Goal: Navigation & Orientation: Find specific page/section

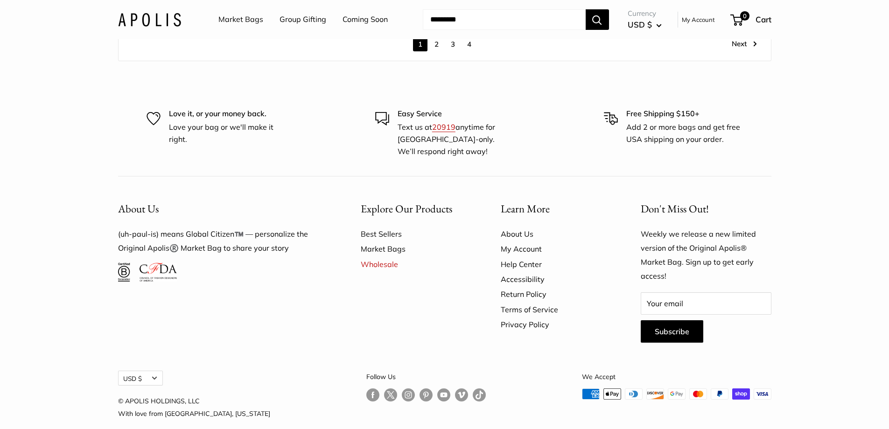
scroll to position [5382, 0]
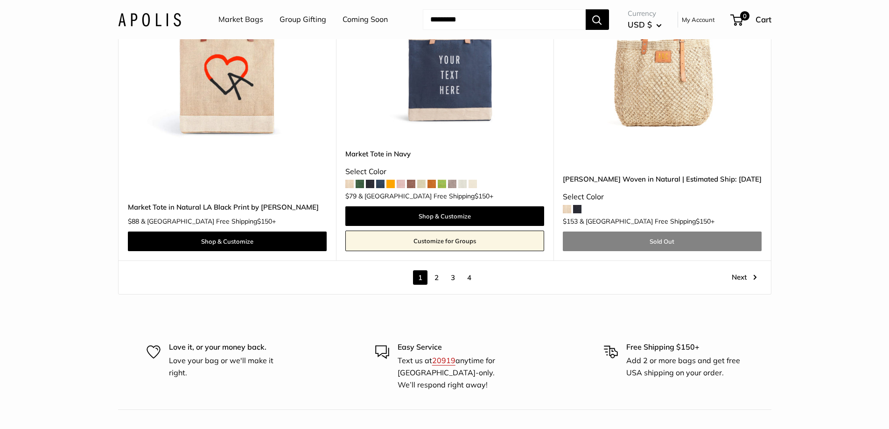
click at [749, 270] on link "Next" at bounding box center [744, 277] width 25 height 14
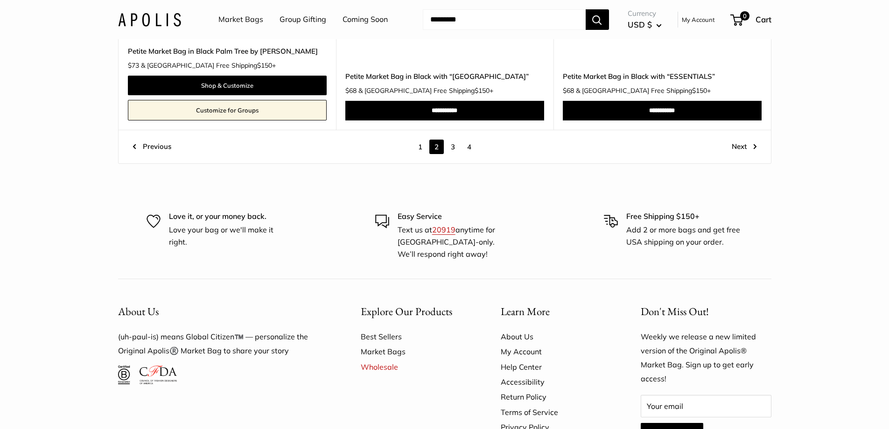
scroll to position [5251, 0]
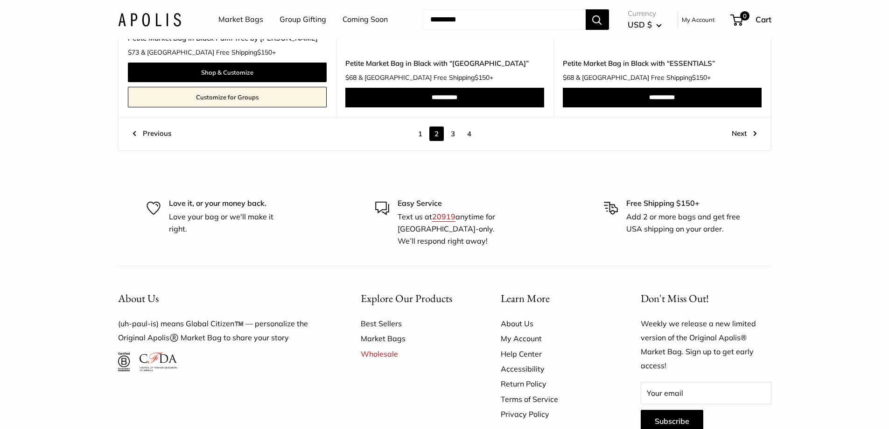
click at [754, 133] on link "Next" at bounding box center [744, 133] width 25 height 14
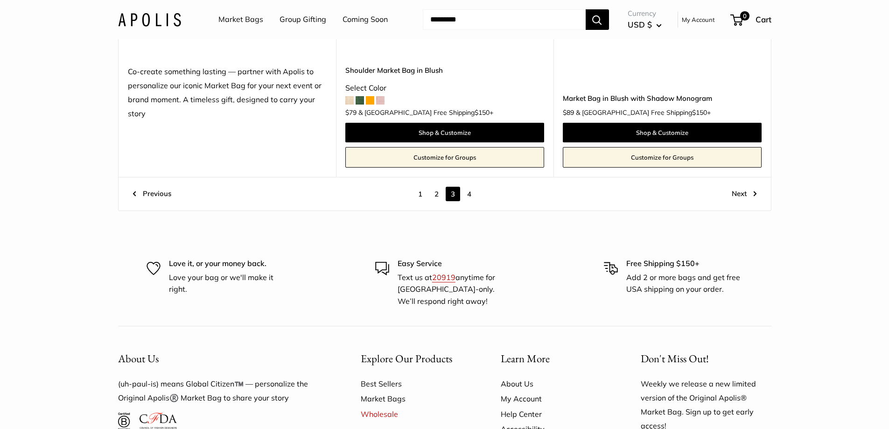
scroll to position [5391, 0]
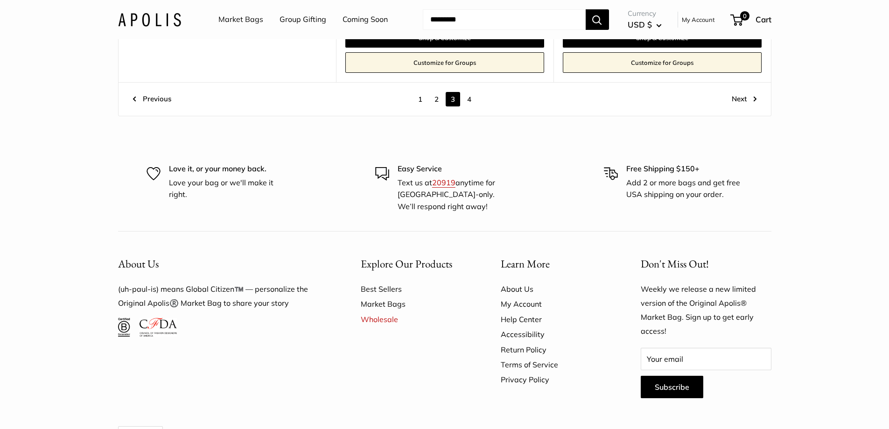
click at [734, 92] on link "Next" at bounding box center [744, 99] width 25 height 14
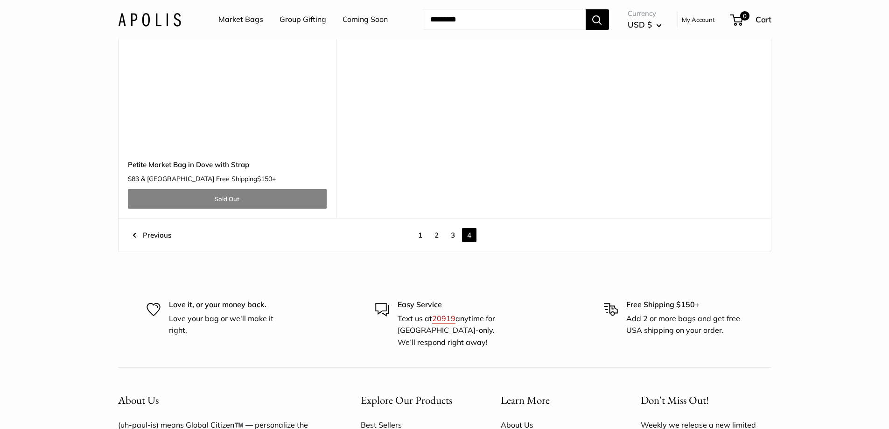
scroll to position [5298, 0]
